Goal: Navigation & Orientation: Find specific page/section

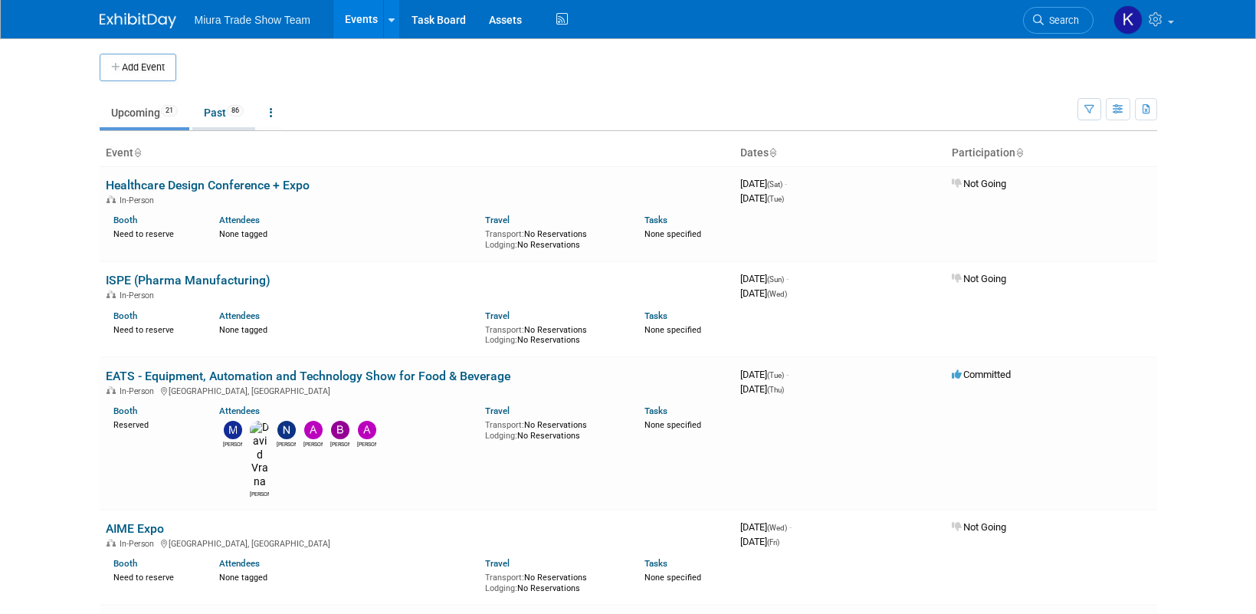
click at [228, 117] on link "Past 86" at bounding box center [223, 112] width 63 height 29
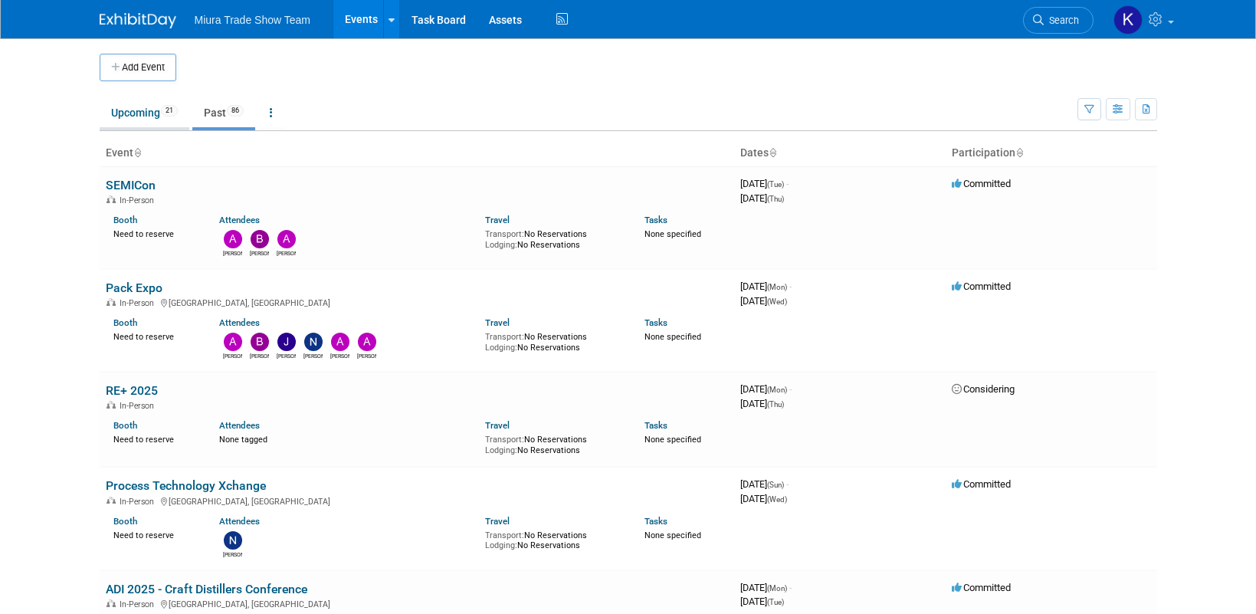
click at [158, 112] on link "Upcoming 21" at bounding box center [145, 112] width 90 height 29
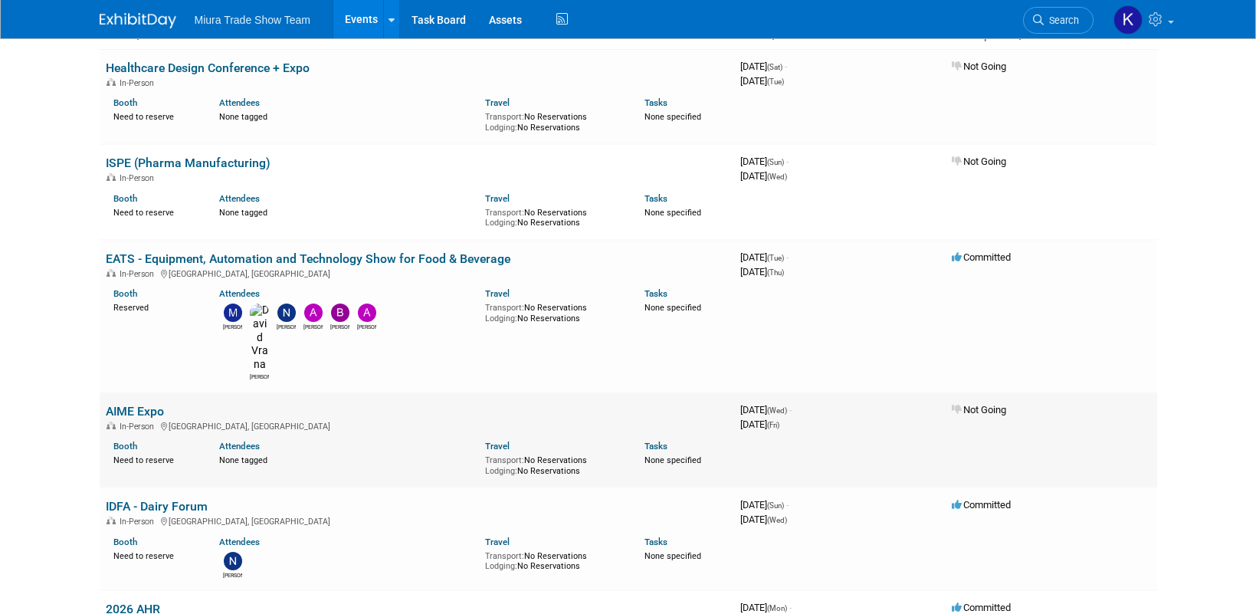
scroll to position [153, 0]
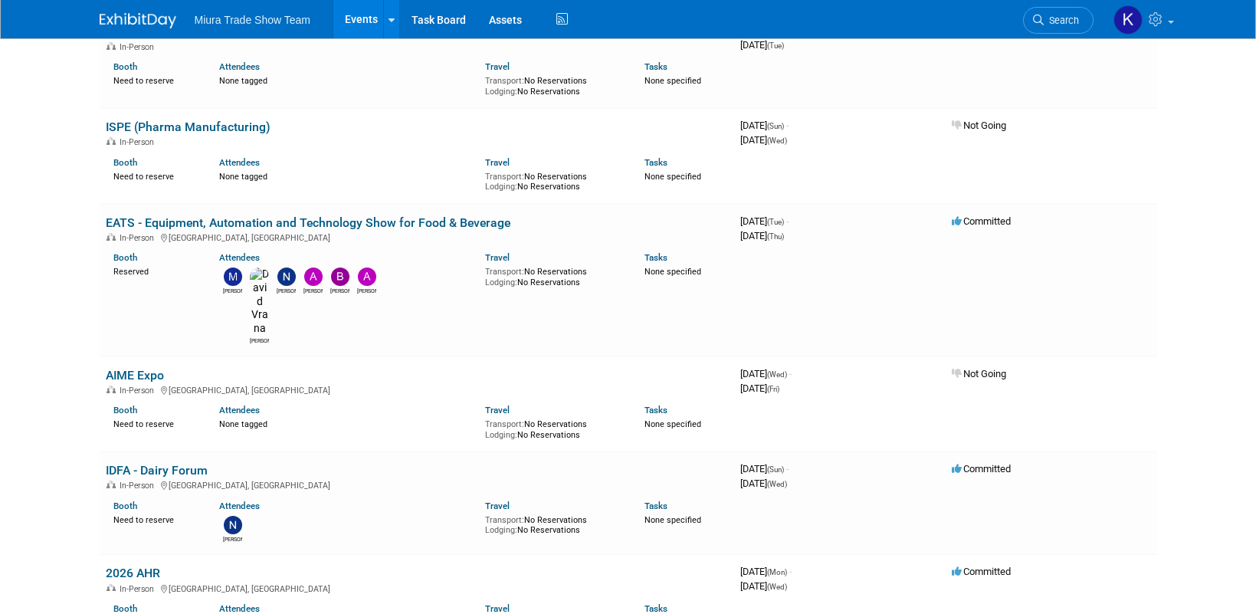
click at [65, 237] on body "Miura Trade Show Team Events Add Event Bulk Upload Events Shareable Event Board…" at bounding box center [628, 154] width 1256 height 614
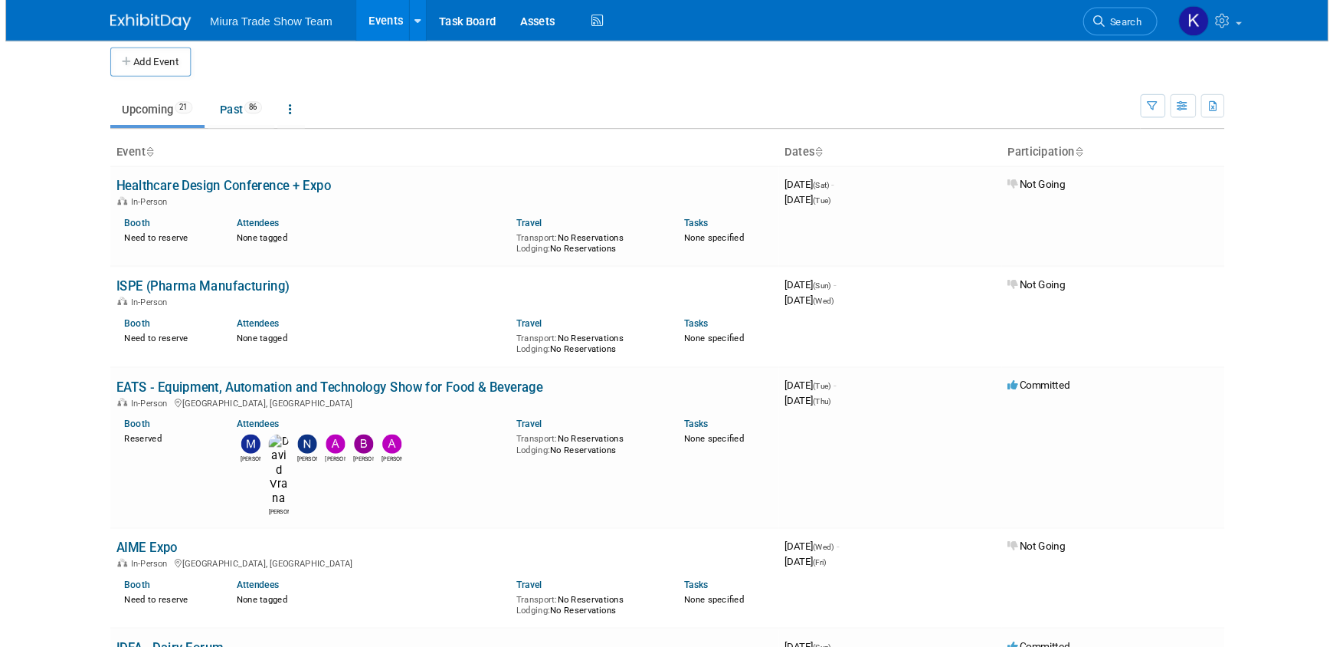
scroll to position [0, 0]
